Goal: Task Accomplishment & Management: Use online tool/utility

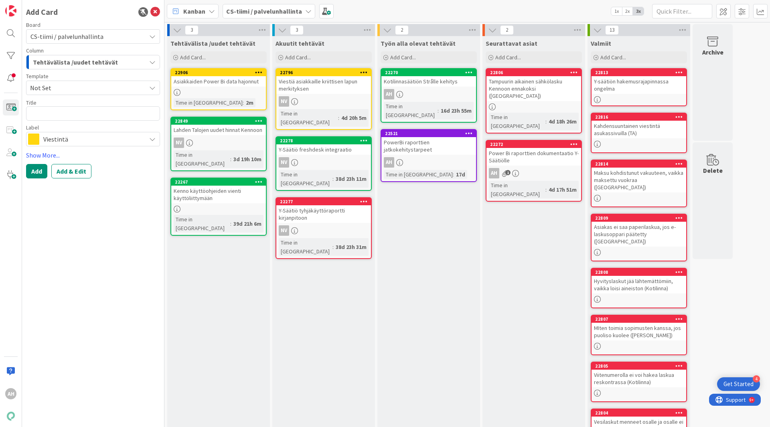
click at [227, 84] on div "Asiakkaiden Power Bi data hajonnut" at bounding box center [218, 81] width 95 height 10
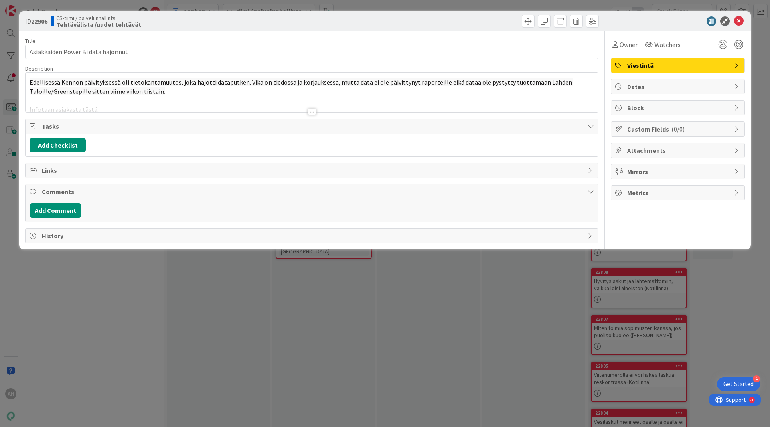
click at [313, 110] on div at bounding box center [312, 112] width 9 height 6
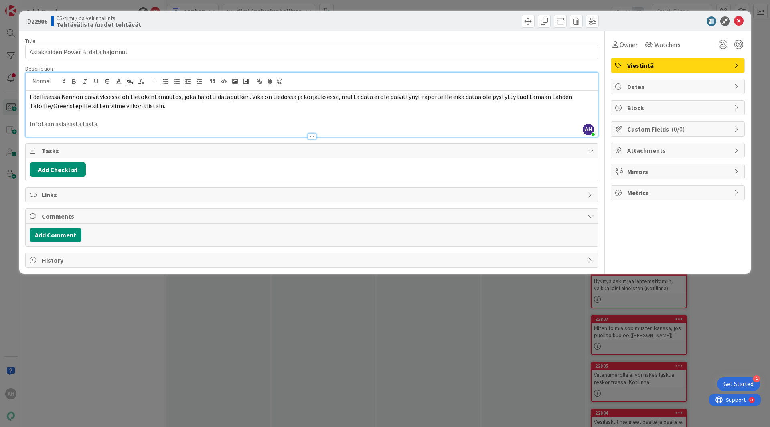
click at [313, 138] on div at bounding box center [312, 136] width 9 height 6
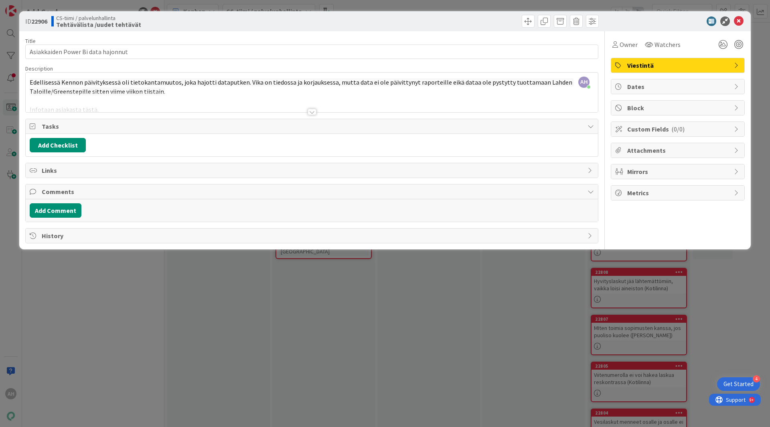
click at [313, 114] on div at bounding box center [312, 112] width 9 height 6
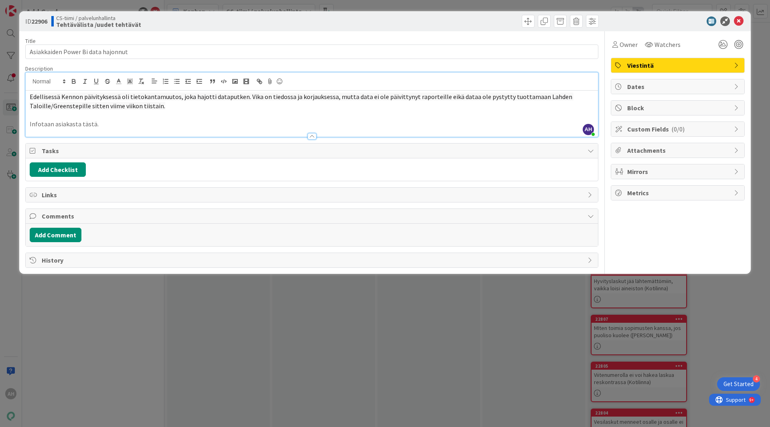
click at [108, 382] on div "ID 22906 CS-tiimi / palvelunhallinta Tehtävälista /uudet tehtävät Title 34 / 12…" at bounding box center [385, 213] width 770 height 427
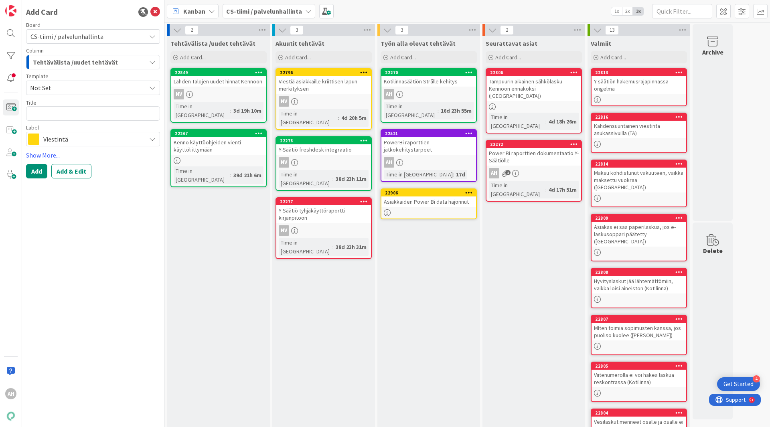
click at [433, 197] on div "Asiakkaiden Power Bi data hajonnut" at bounding box center [429, 202] width 95 height 10
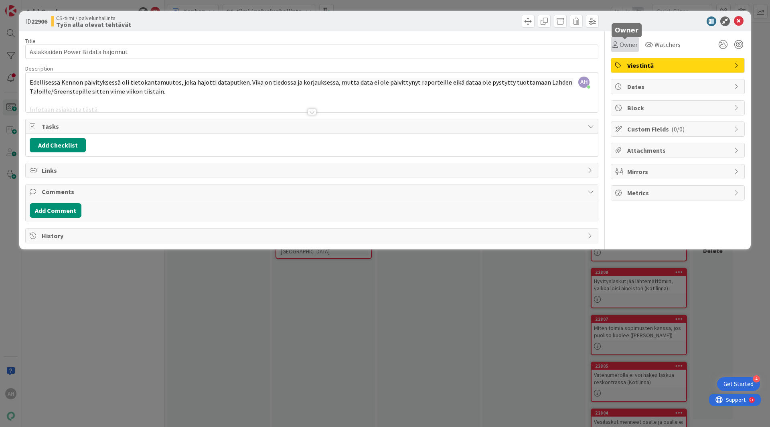
click at [628, 46] on span "Owner" at bounding box center [629, 45] width 18 height 10
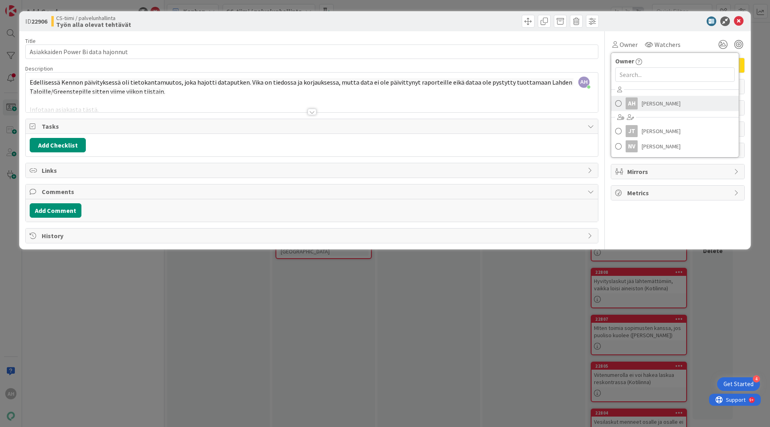
click at [642, 106] on link "AH [PERSON_NAME]" at bounding box center [676, 103] width 128 height 15
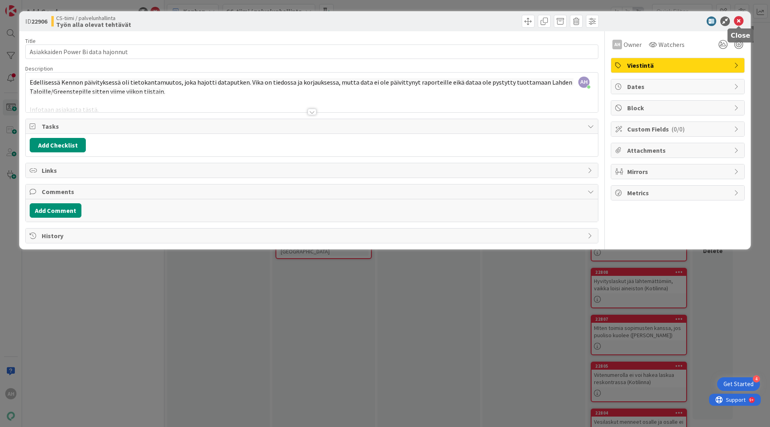
click at [740, 21] on icon at bounding box center [739, 21] width 10 height 10
